Goal: Find contact information: Find contact information

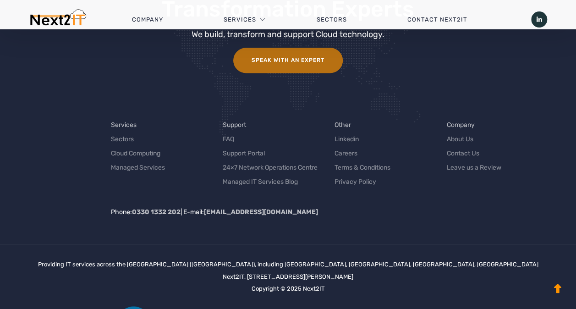
scroll to position [2336, 0]
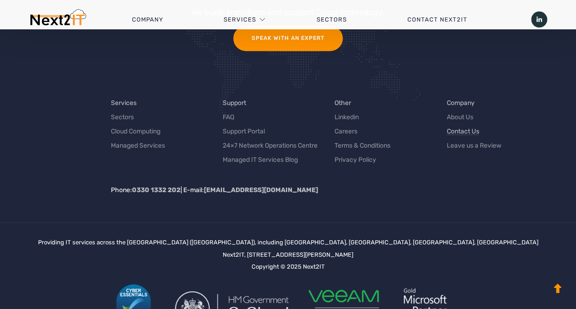
click at [464, 128] on link "Contact Us" at bounding box center [462, 131] width 33 height 10
click at [460, 117] on link "About Us" at bounding box center [459, 117] width 27 height 10
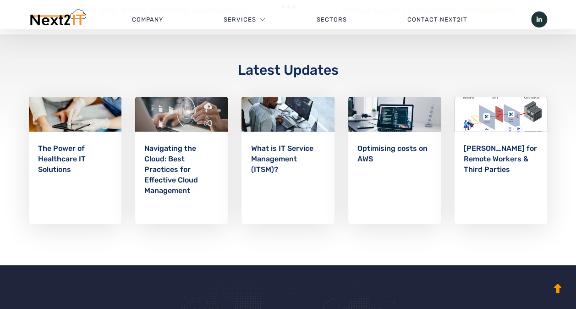
scroll to position [1924, 0]
